Goal: Information Seeking & Learning: Learn about a topic

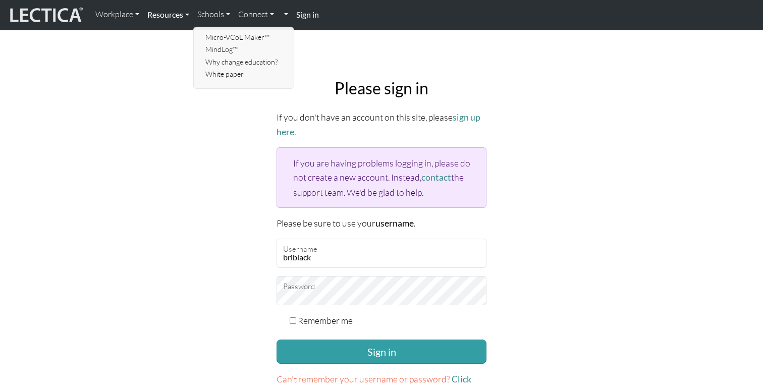
click at [176, 14] on link "Resources" at bounding box center [168, 14] width 50 height 21
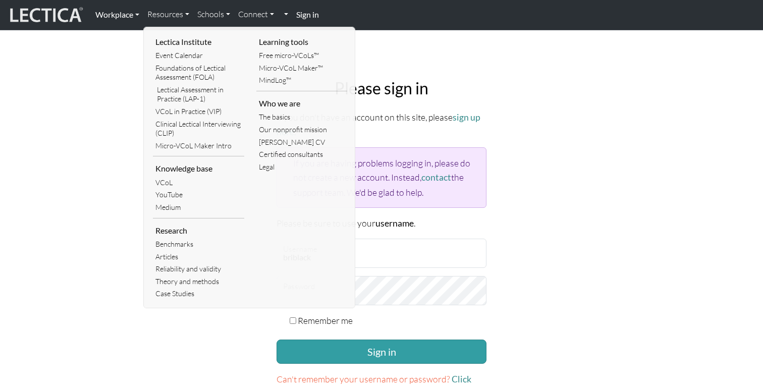
click at [111, 9] on link "Workplace" at bounding box center [117, 14] width 52 height 21
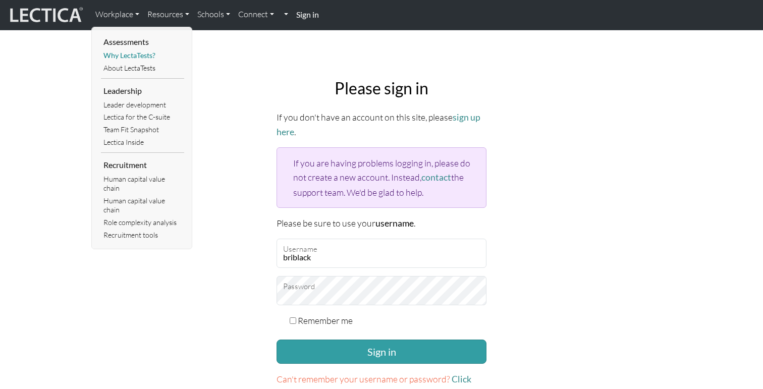
click at [129, 56] on link "Why LectaTests?" at bounding box center [142, 55] width 83 height 13
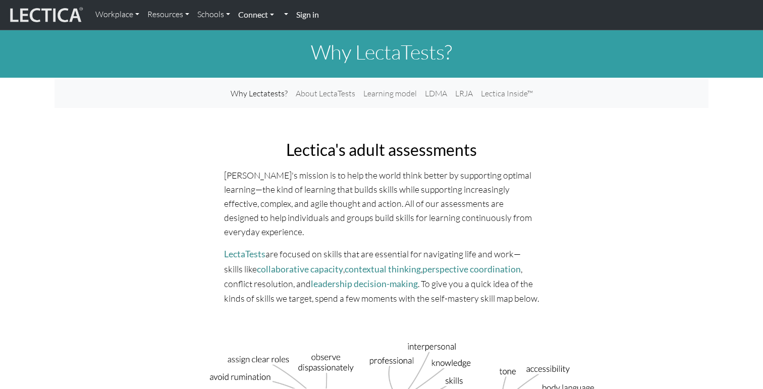
click at [256, 14] on link "Connect" at bounding box center [256, 14] width 44 height 21
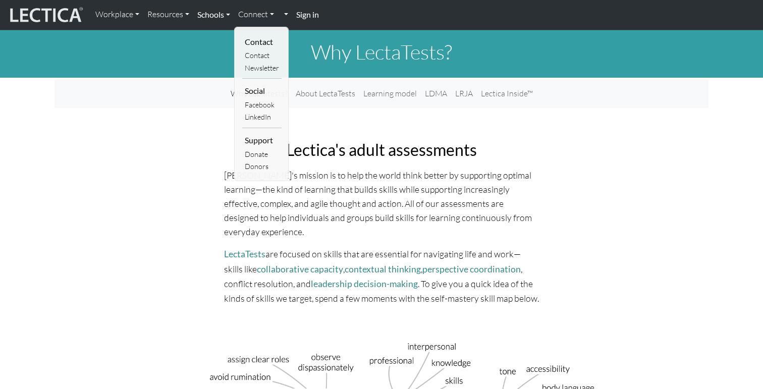
click at [214, 13] on link "Schools" at bounding box center [213, 14] width 41 height 21
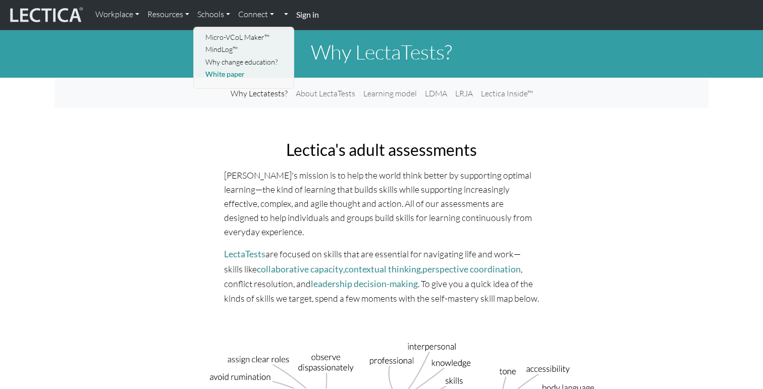
click at [224, 76] on link "White paper" at bounding box center [244, 74] width 83 height 13
